Goal: Task Accomplishment & Management: Manage account settings

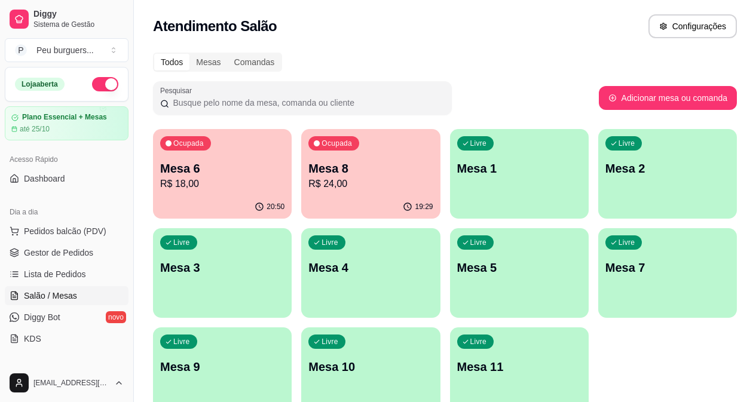
scroll to position [182, 0]
click at [203, 187] on p "R$ 18,00" at bounding box center [222, 184] width 124 height 14
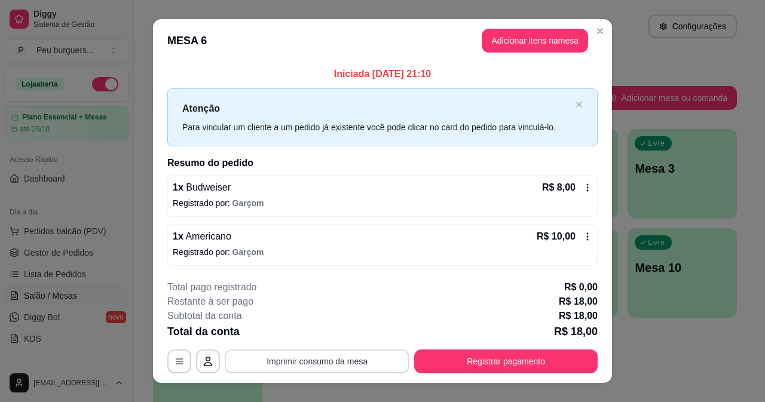
click at [359, 370] on button "Imprimir consumo da mesa" at bounding box center [317, 362] width 185 height 24
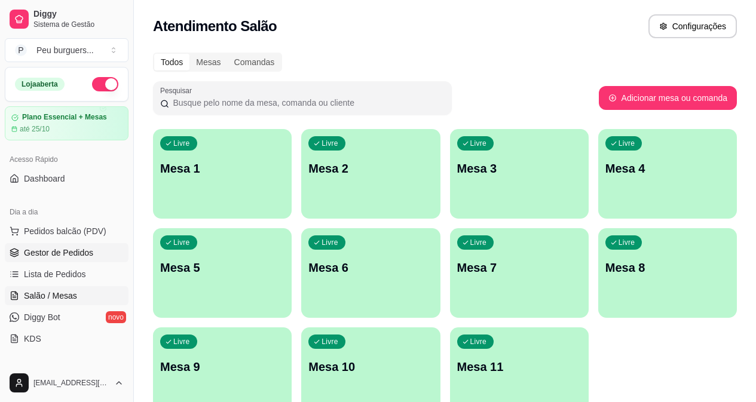
click at [89, 249] on span "Gestor de Pedidos" at bounding box center [58, 253] width 69 height 12
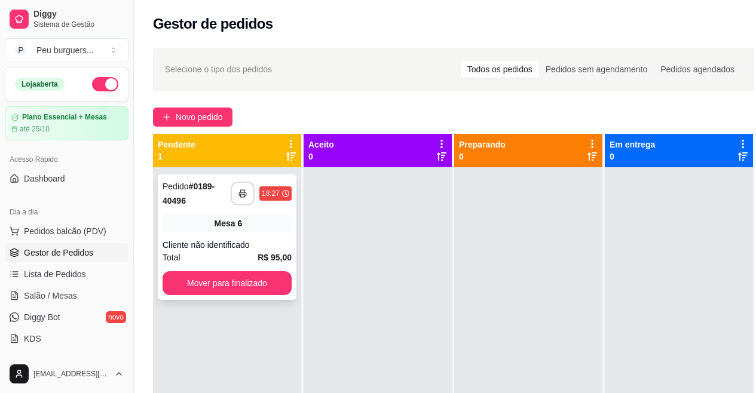
click at [239, 185] on button "button" at bounding box center [243, 194] width 24 height 24
click at [182, 283] on button "Mover para finalizado" at bounding box center [227, 283] width 129 height 24
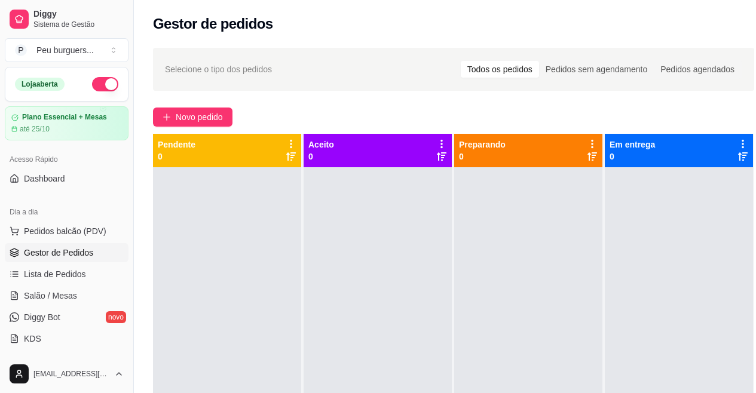
click at [358, 59] on div "Selecione o tipo dos pedidos Todos os pedidos Pedidos sem agendamento Pedidos a…" at bounding box center [454, 69] width 602 height 43
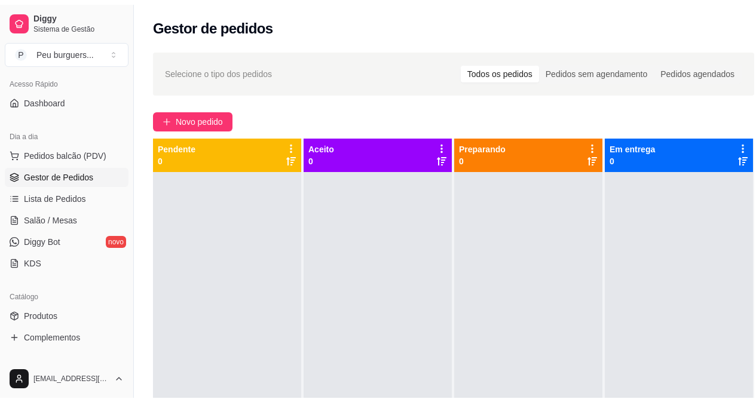
scroll to position [90, 0]
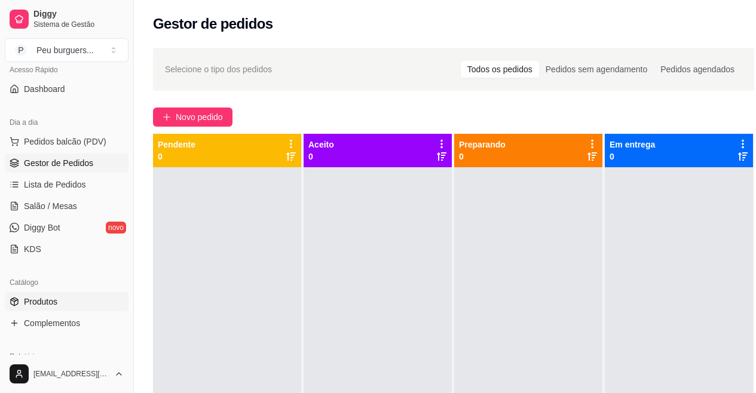
click at [41, 300] on span "Produtos" at bounding box center [40, 302] width 33 height 12
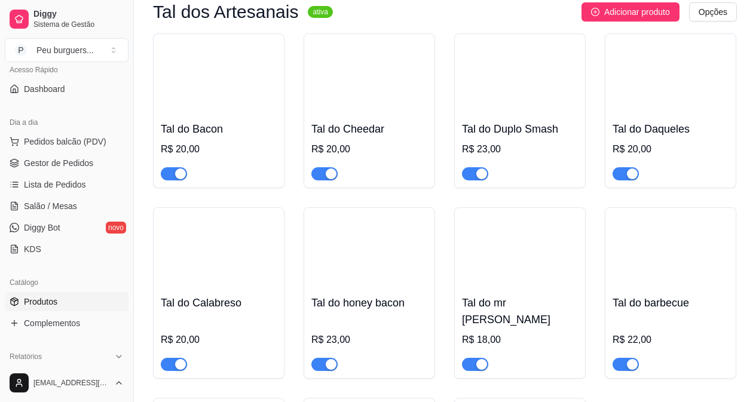
scroll to position [1305, 0]
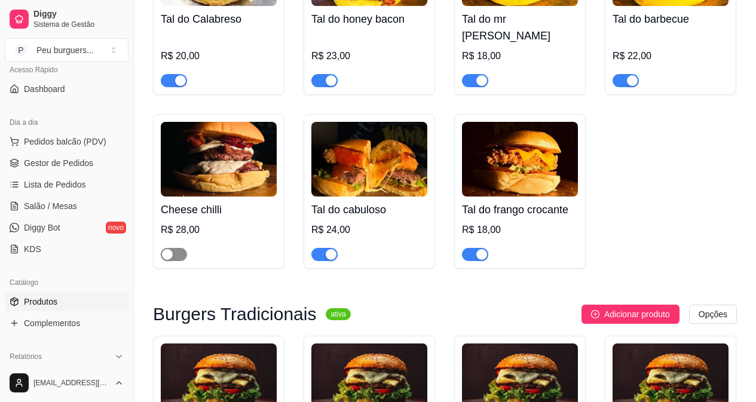
click at [172, 249] on div "button" at bounding box center [167, 254] width 11 height 11
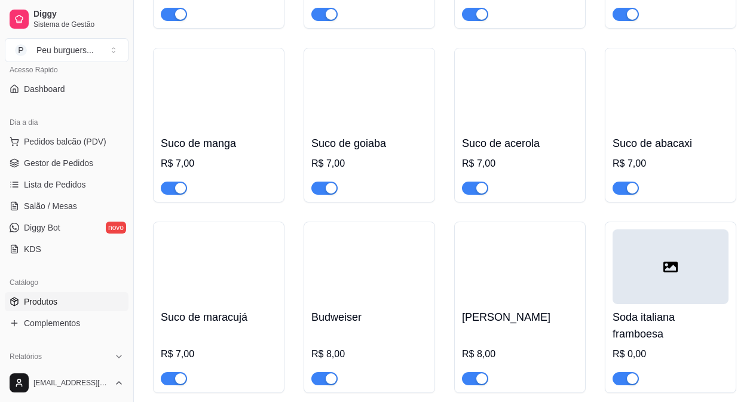
scroll to position [2745, 0]
